Goal: Find specific page/section

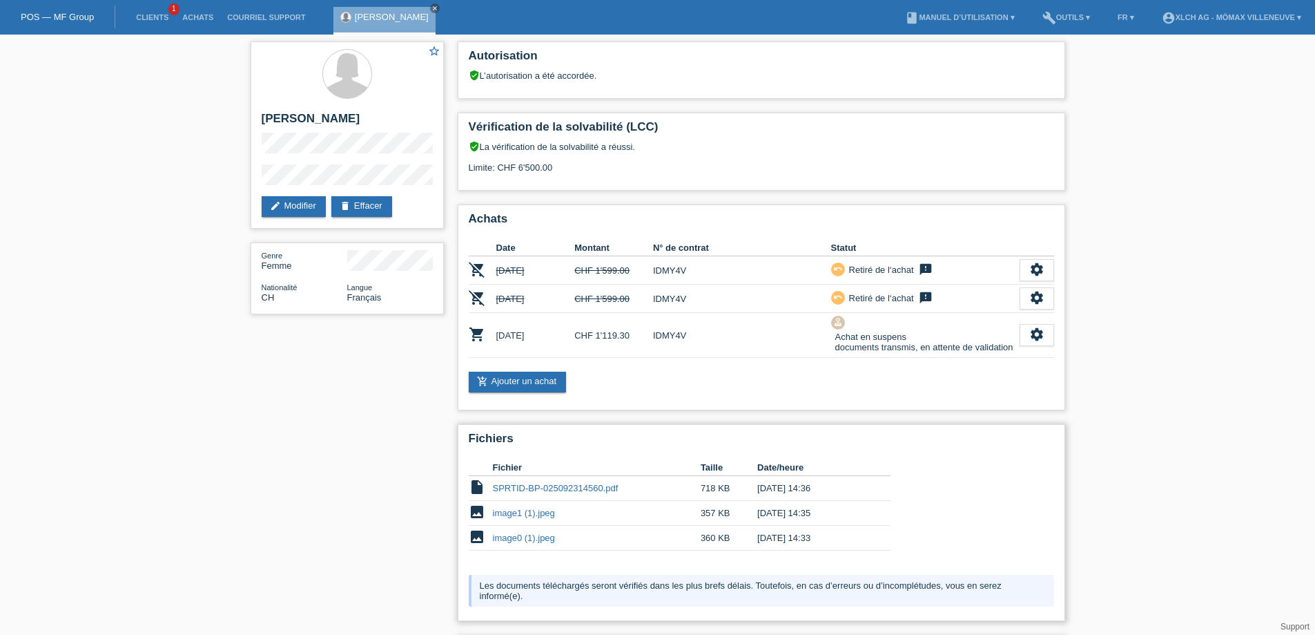
scroll to position [216, 0]
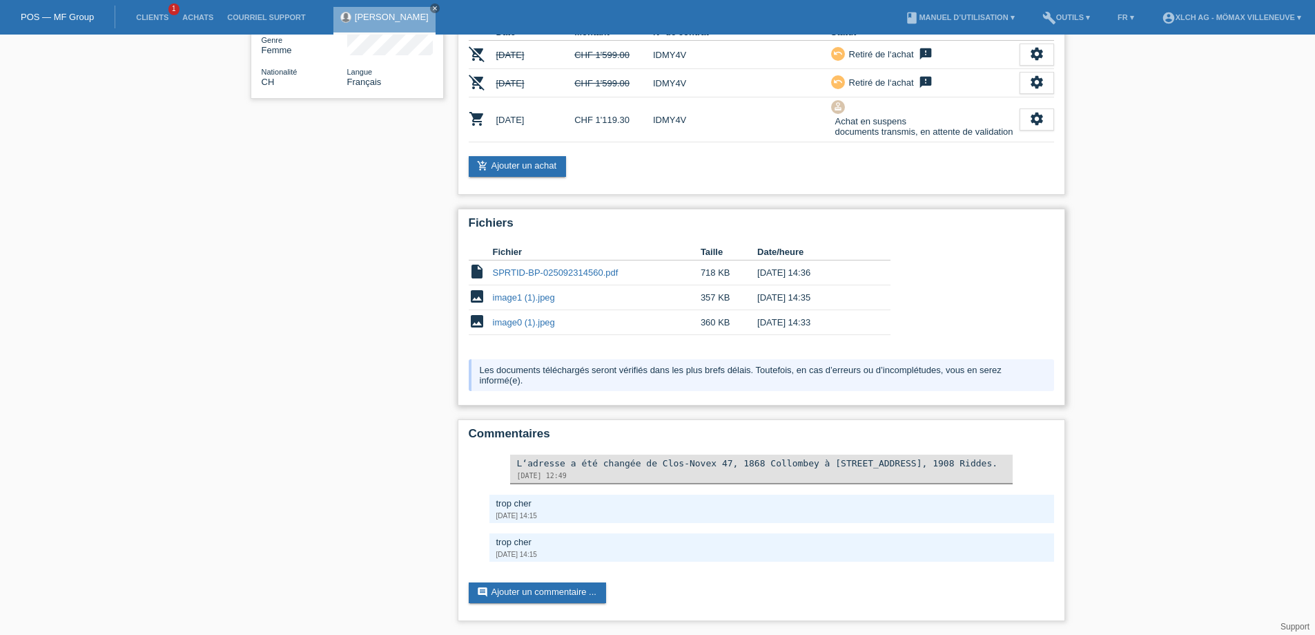
click at [684, 374] on div "Les documents téléchargés seront vérifiés dans les plus brefs délais. Toutefois…" at bounding box center [762, 375] width 586 height 32
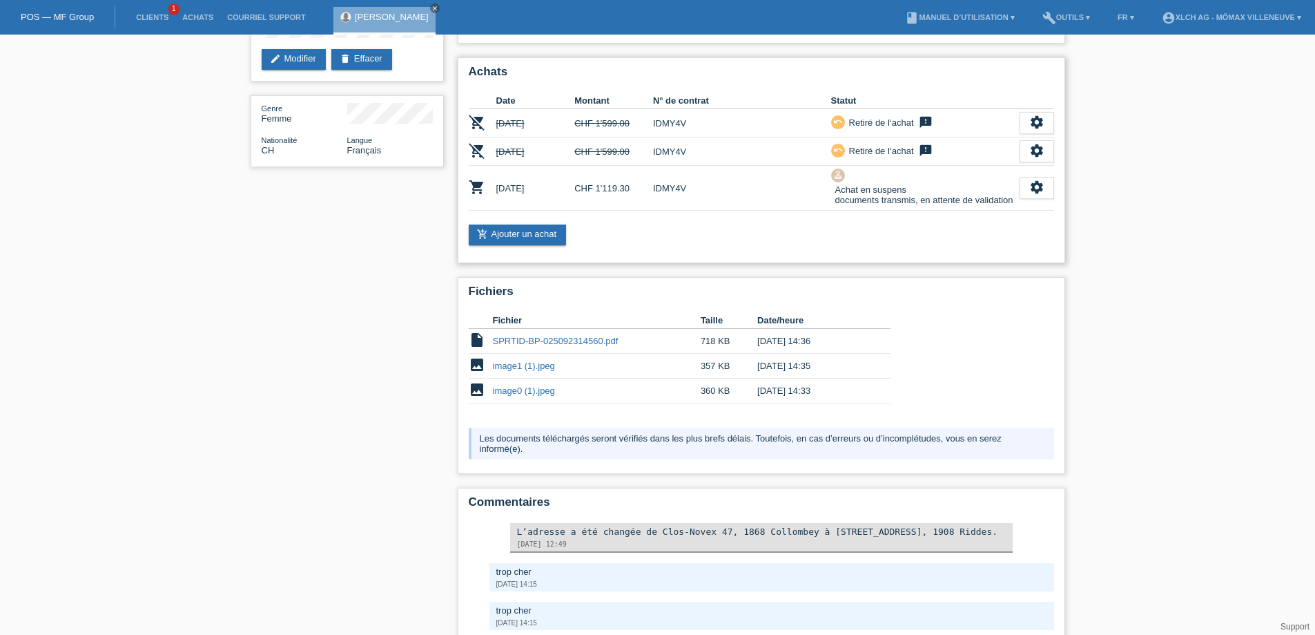
scroll to position [0, 0]
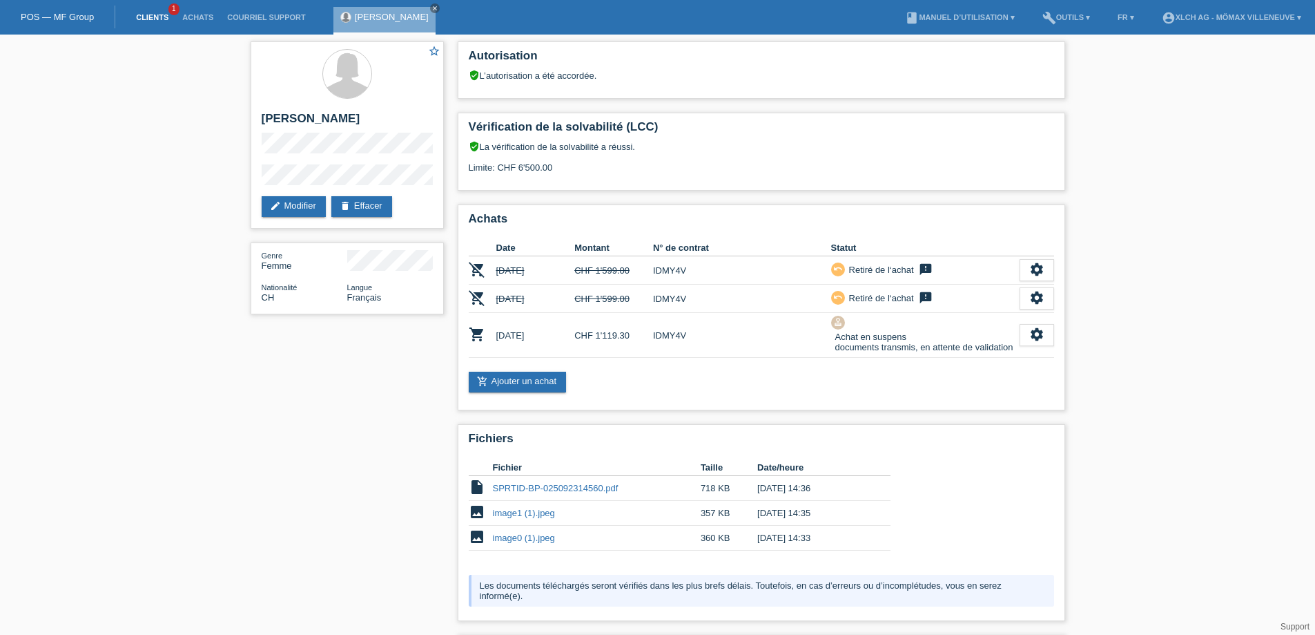
click at [156, 19] on link "Clients" at bounding box center [152, 17] width 46 height 8
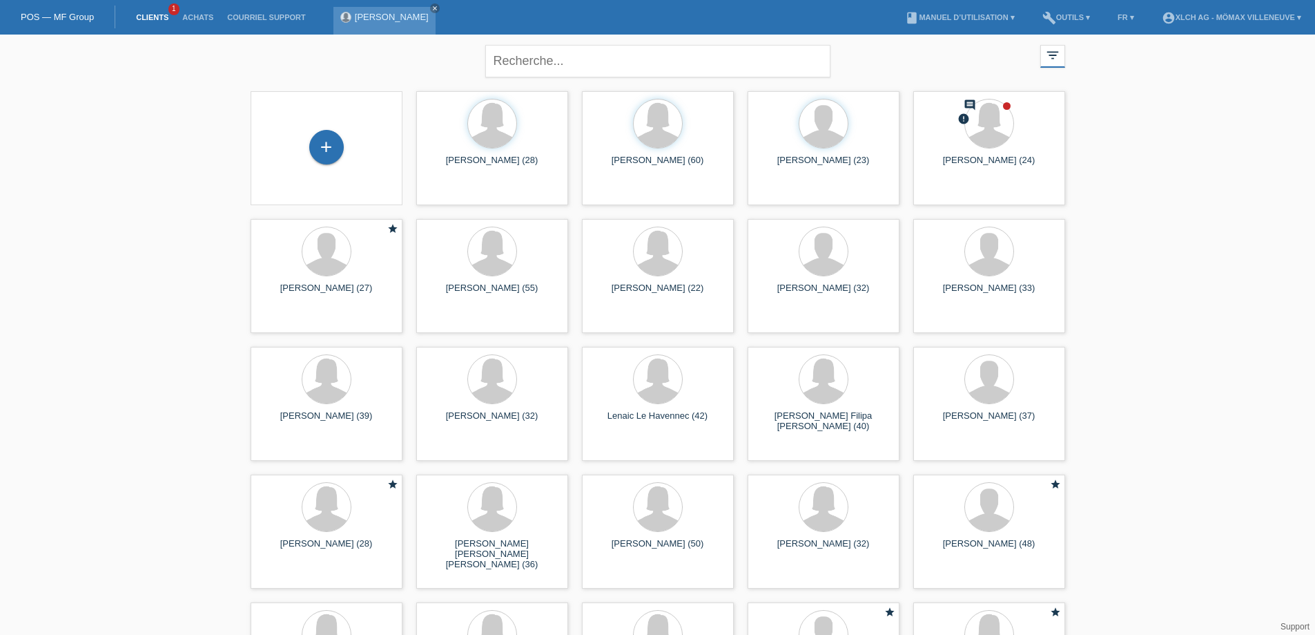
click at [383, 23] on div "Yves Meunier close" at bounding box center [385, 21] width 102 height 28
click at [374, 11] on div "Yves Meunier close" at bounding box center [385, 21] width 102 height 28
click at [378, 15] on link "[PERSON_NAME]" at bounding box center [392, 17] width 74 height 10
